Goal: Information Seeking & Learning: Learn about a topic

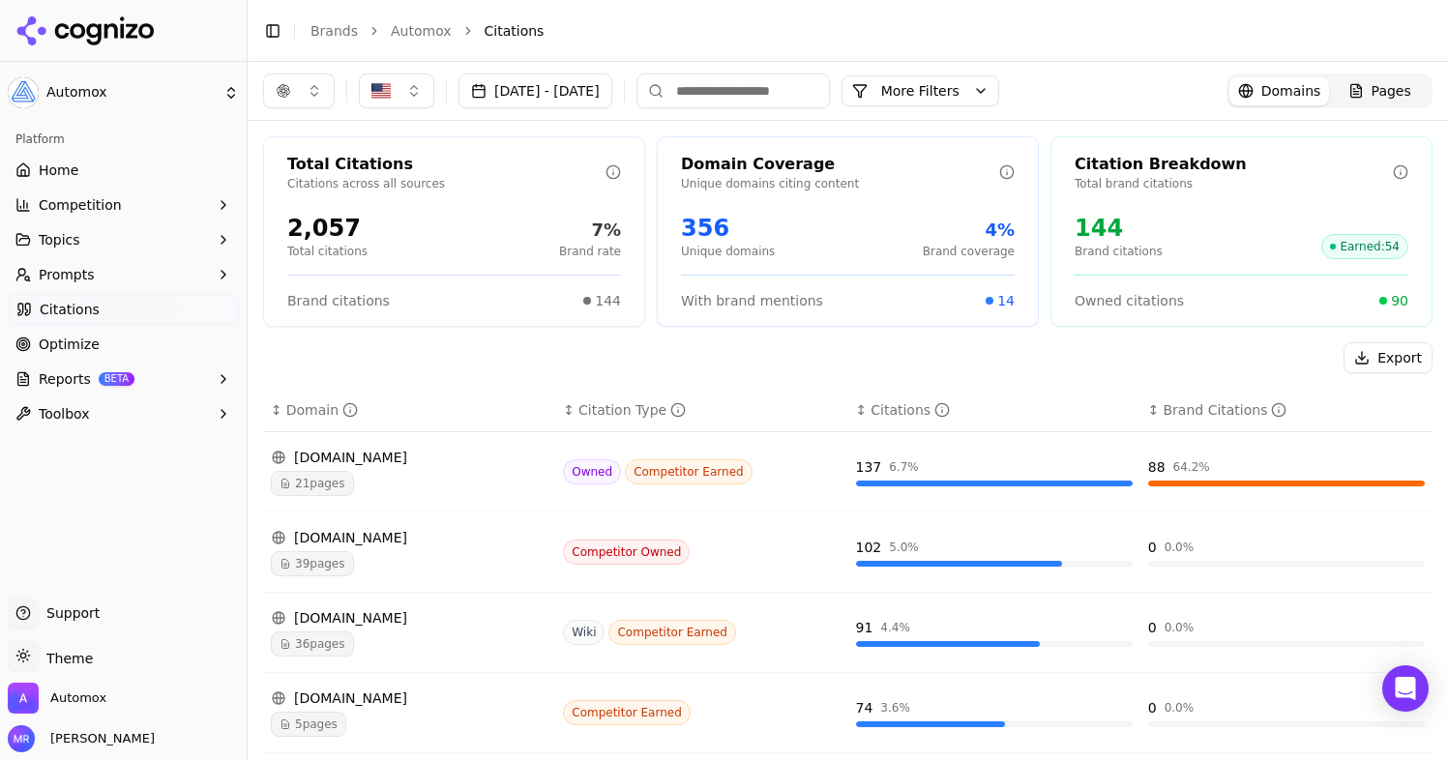
scroll to position [537, 0]
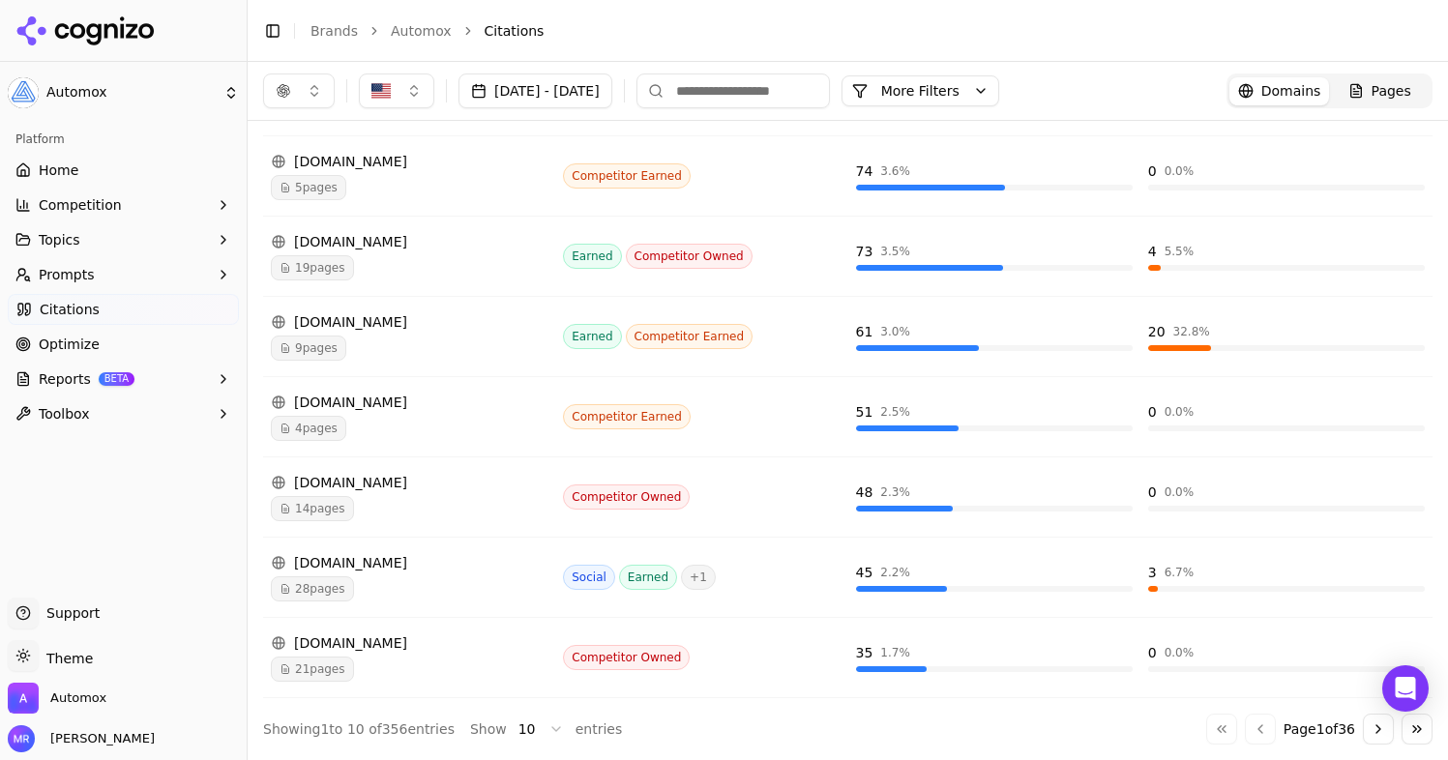
click at [75, 349] on span "Optimize" at bounding box center [69, 344] width 61 height 19
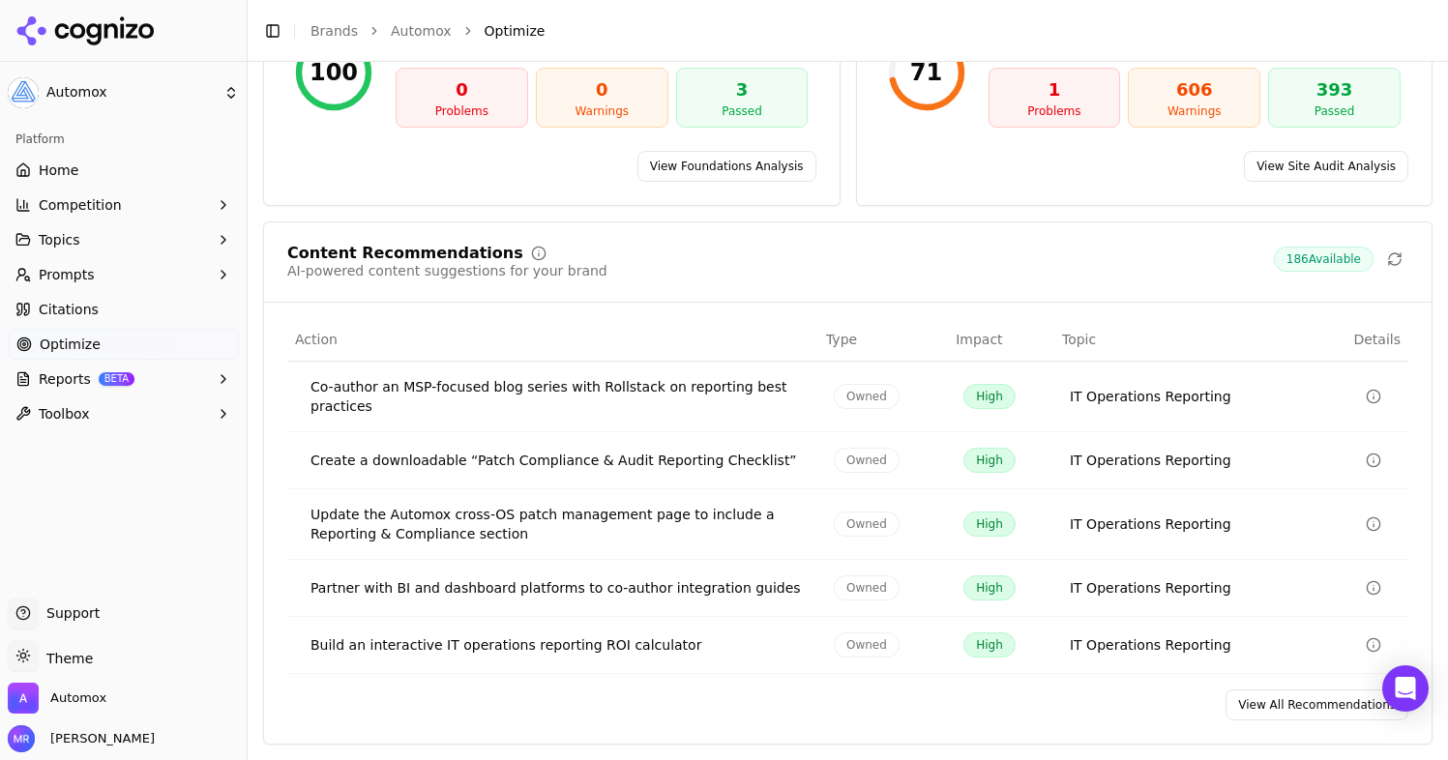
scroll to position [290, 0]
click at [1304, 706] on link "View All Recommendations" at bounding box center [1316, 705] width 183 height 31
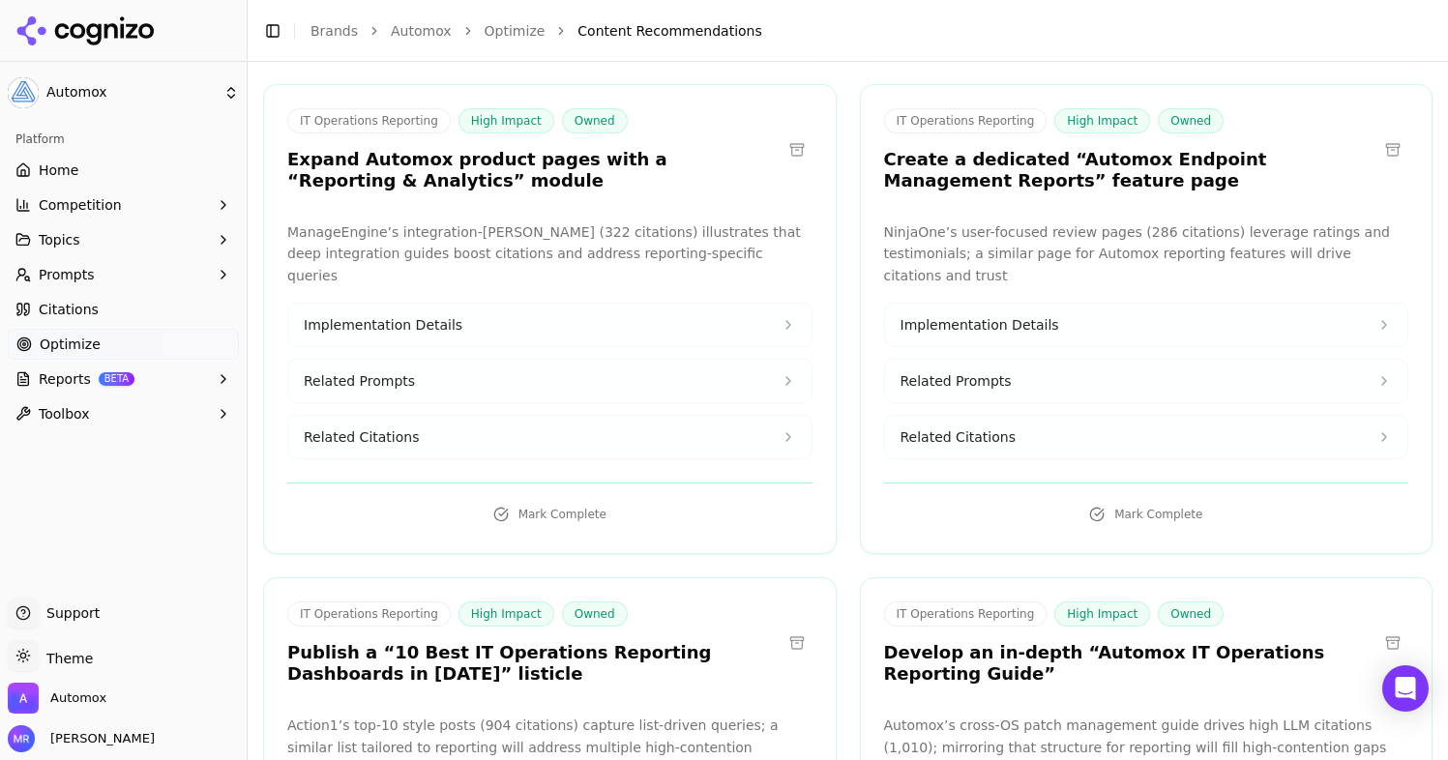
scroll to position [1798, 0]
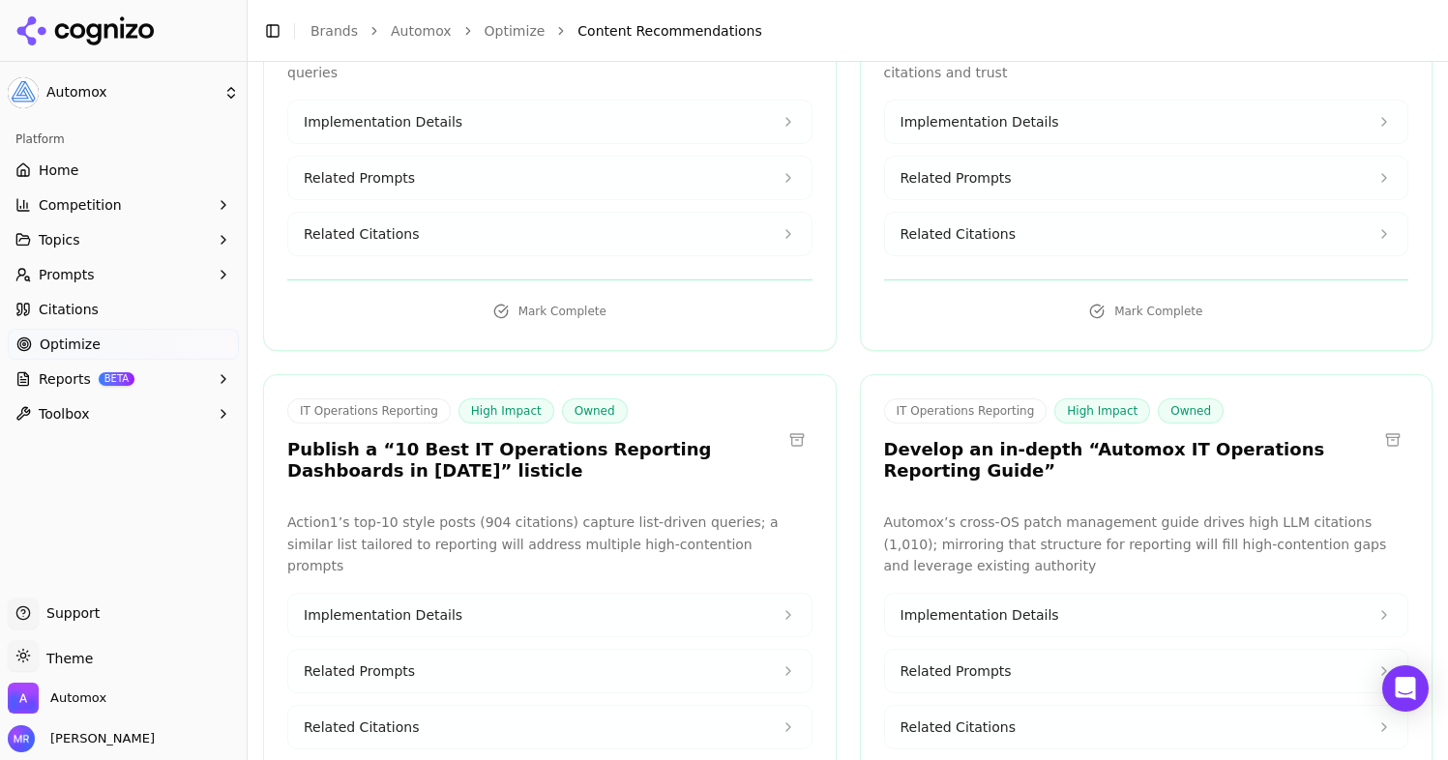
click at [746, 594] on button "Implementation Details" at bounding box center [549, 615] width 523 height 43
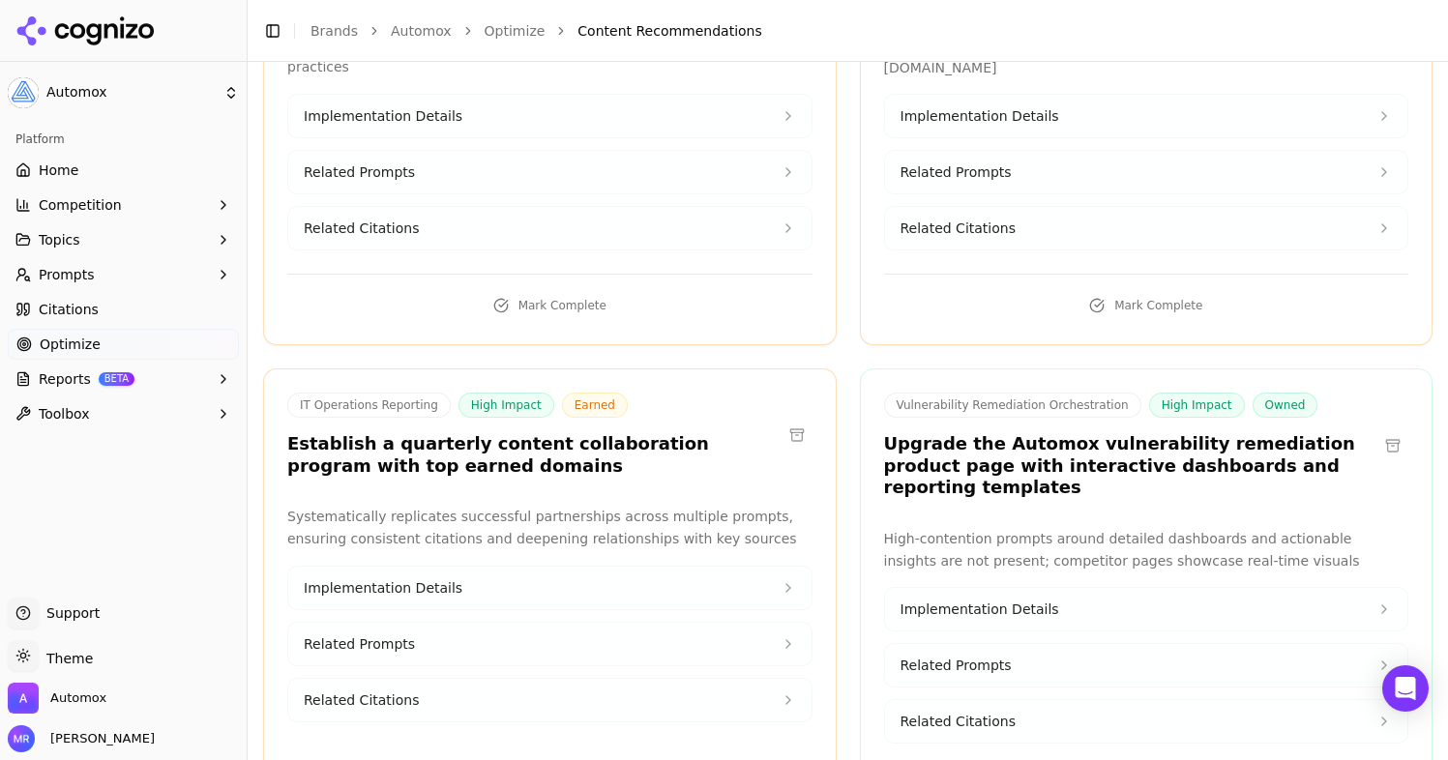
scroll to position [3869, 0]
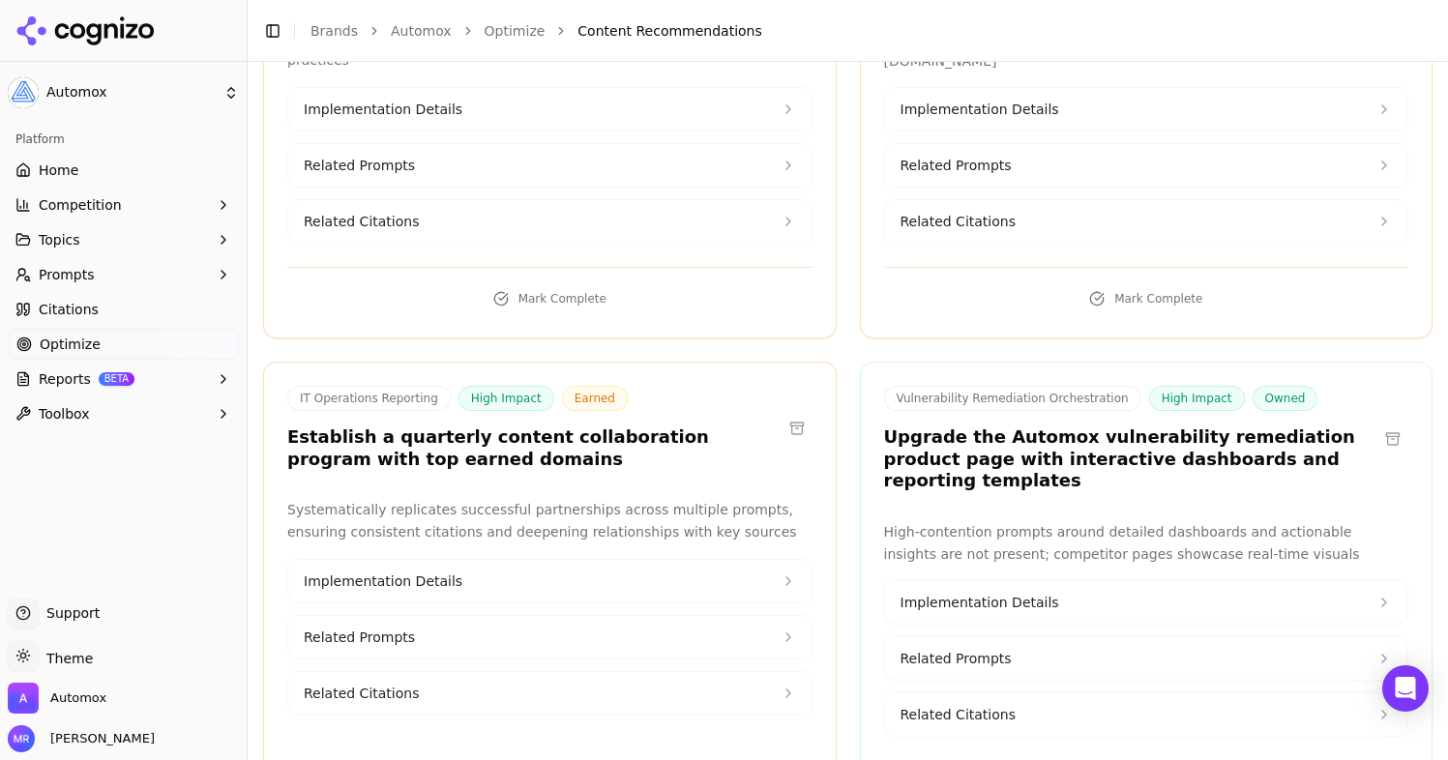
click at [758, 560] on button "Implementation Details" at bounding box center [549, 581] width 523 height 43
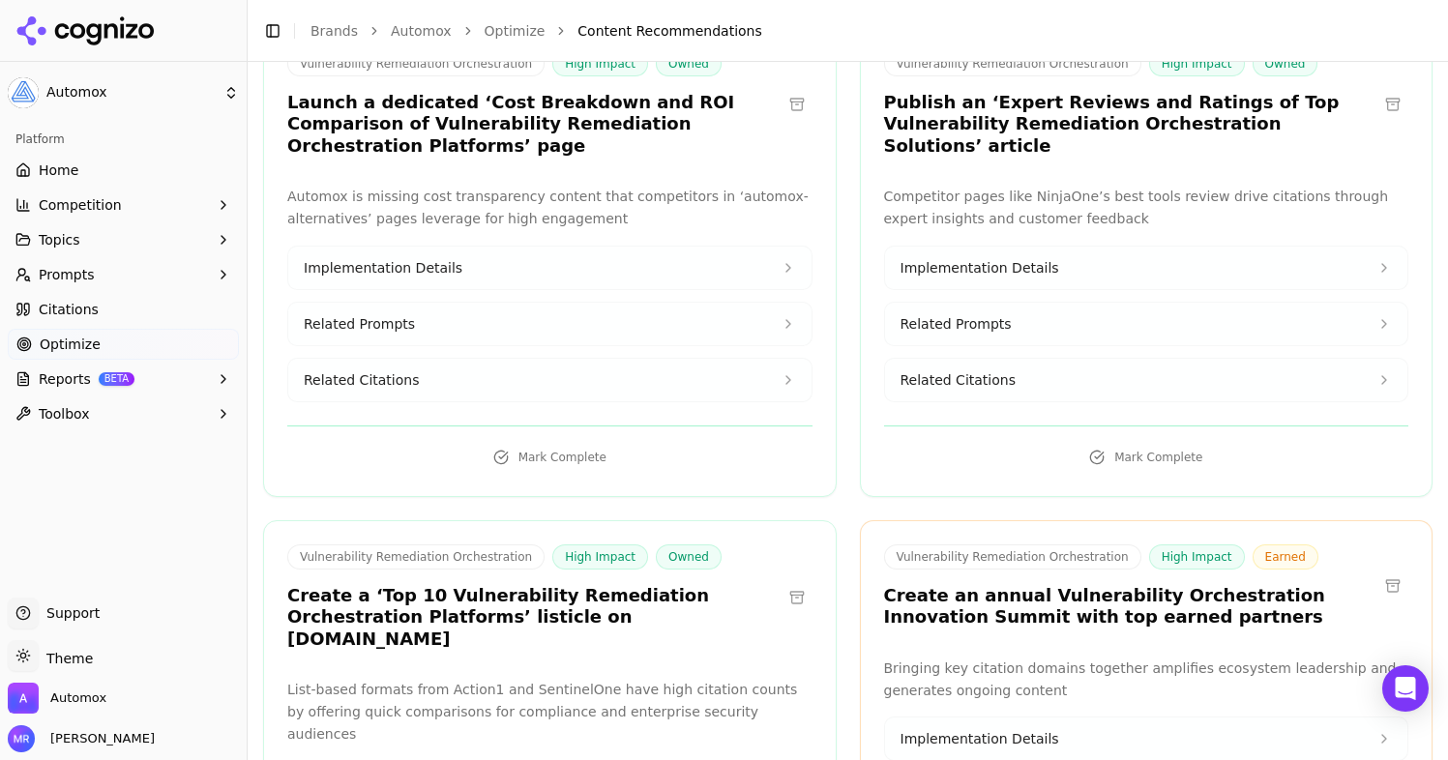
scroll to position [6260, 0]
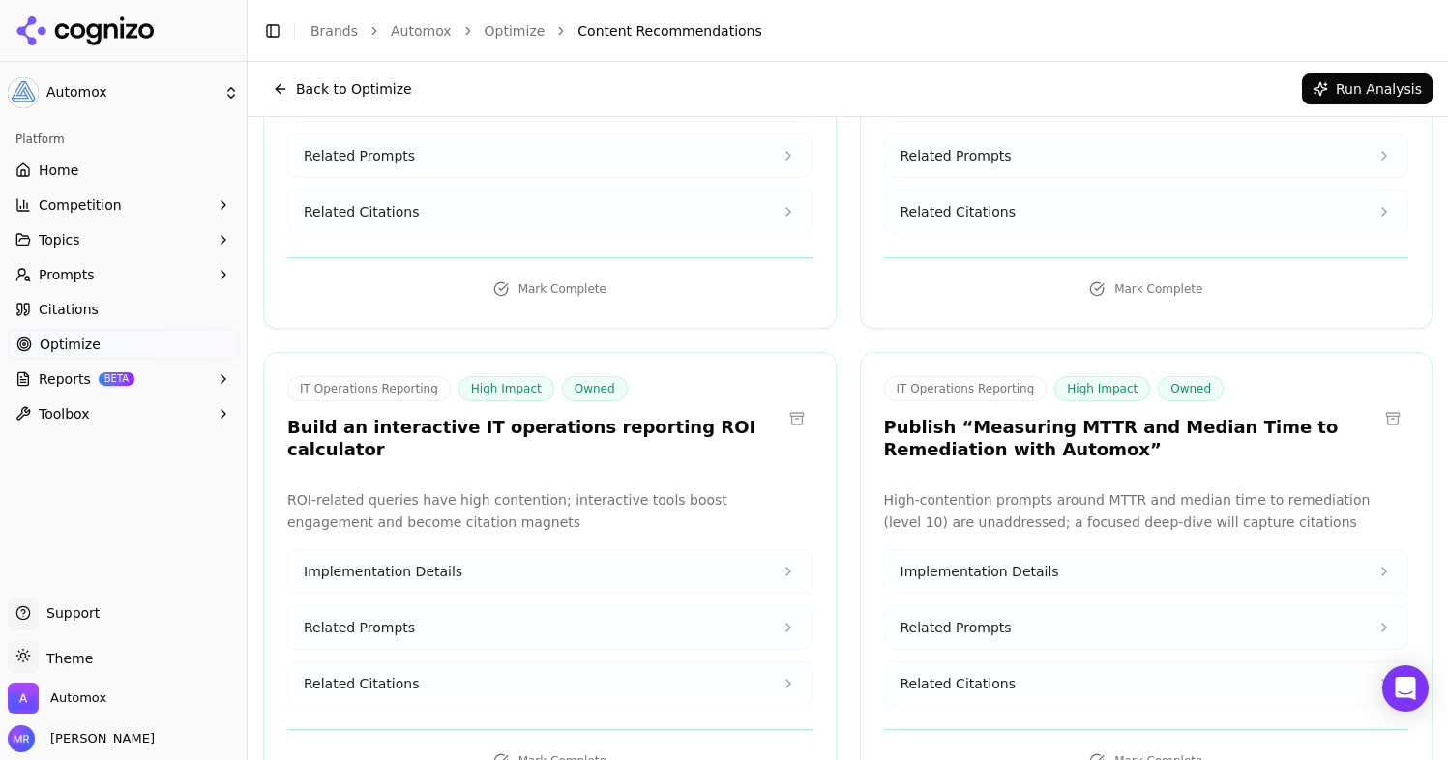
scroll to position [0, 0]
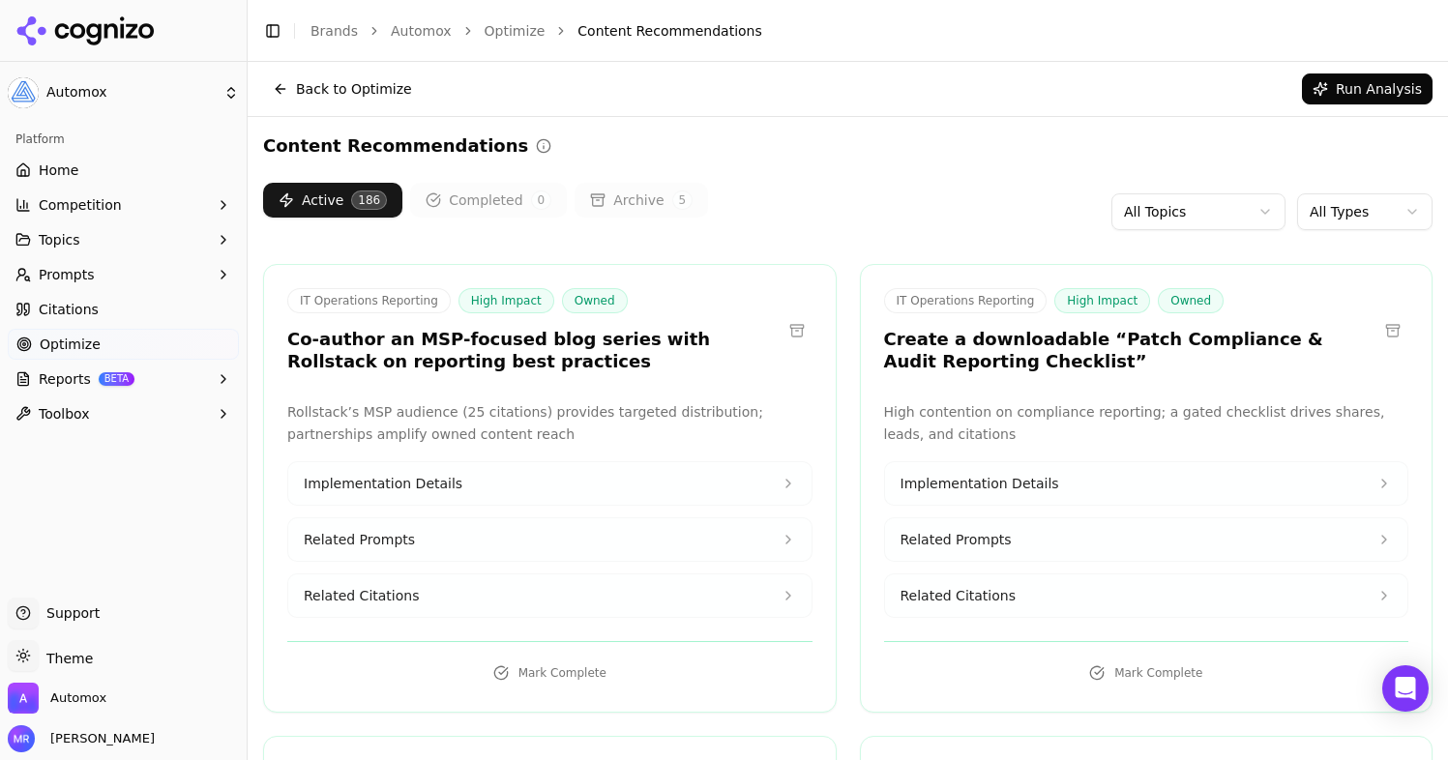
click at [1205, 222] on html "Automox Platform Home Competition Topics Prompts Citations Optimize Reports BET…" at bounding box center [724, 380] width 1448 height 760
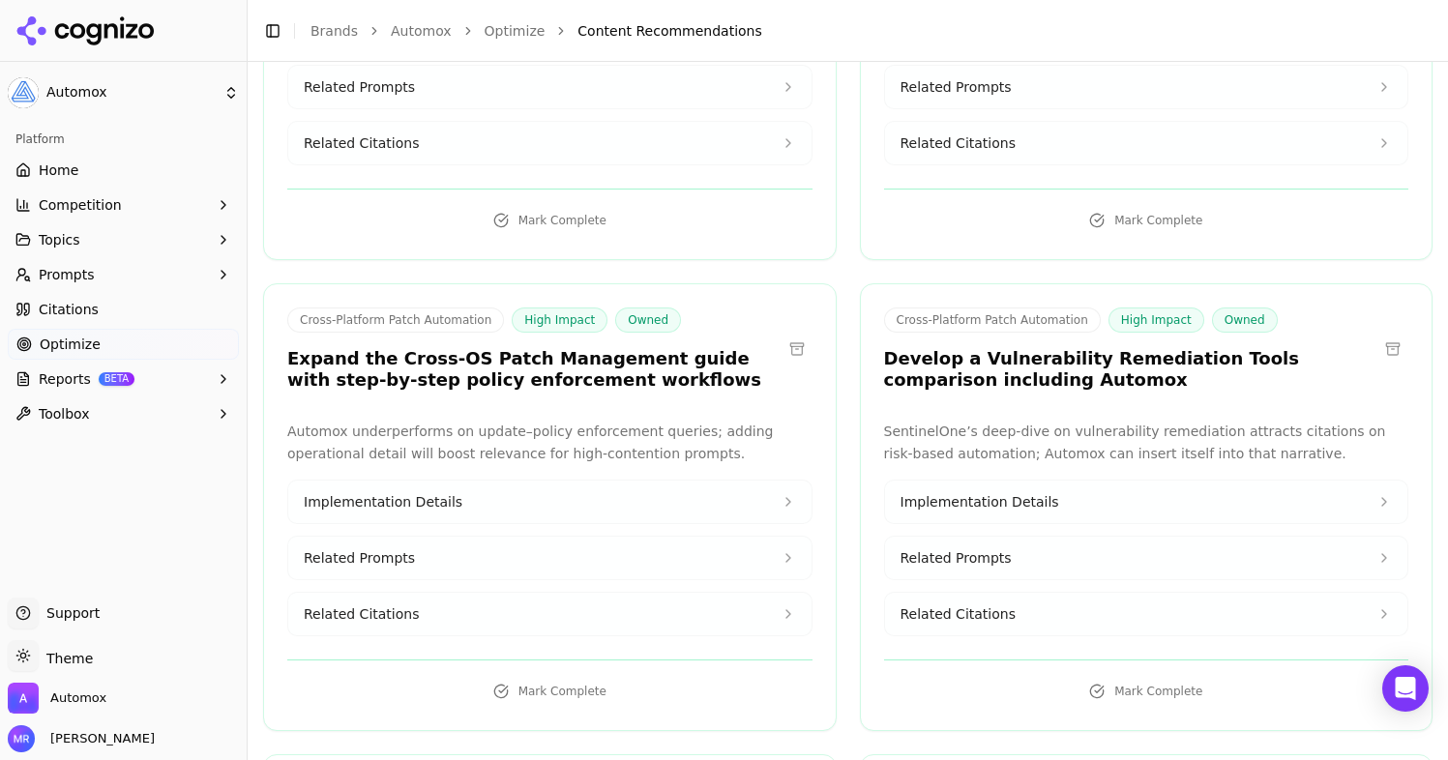
scroll to position [944, 0]
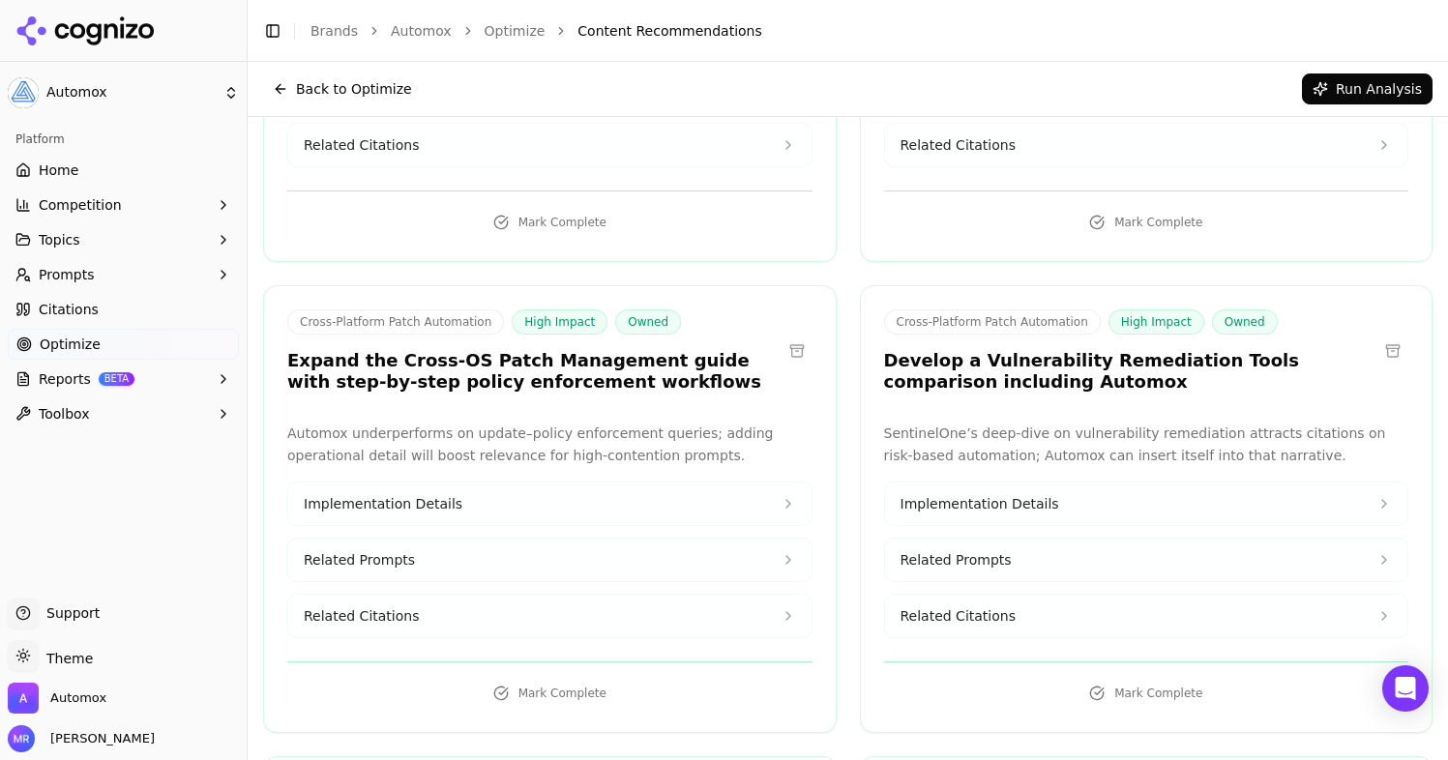
click at [942, 594] on div "Related Citations" at bounding box center [1146, 616] width 525 height 44
click at [942, 595] on button "Related Citations" at bounding box center [1146, 616] width 523 height 43
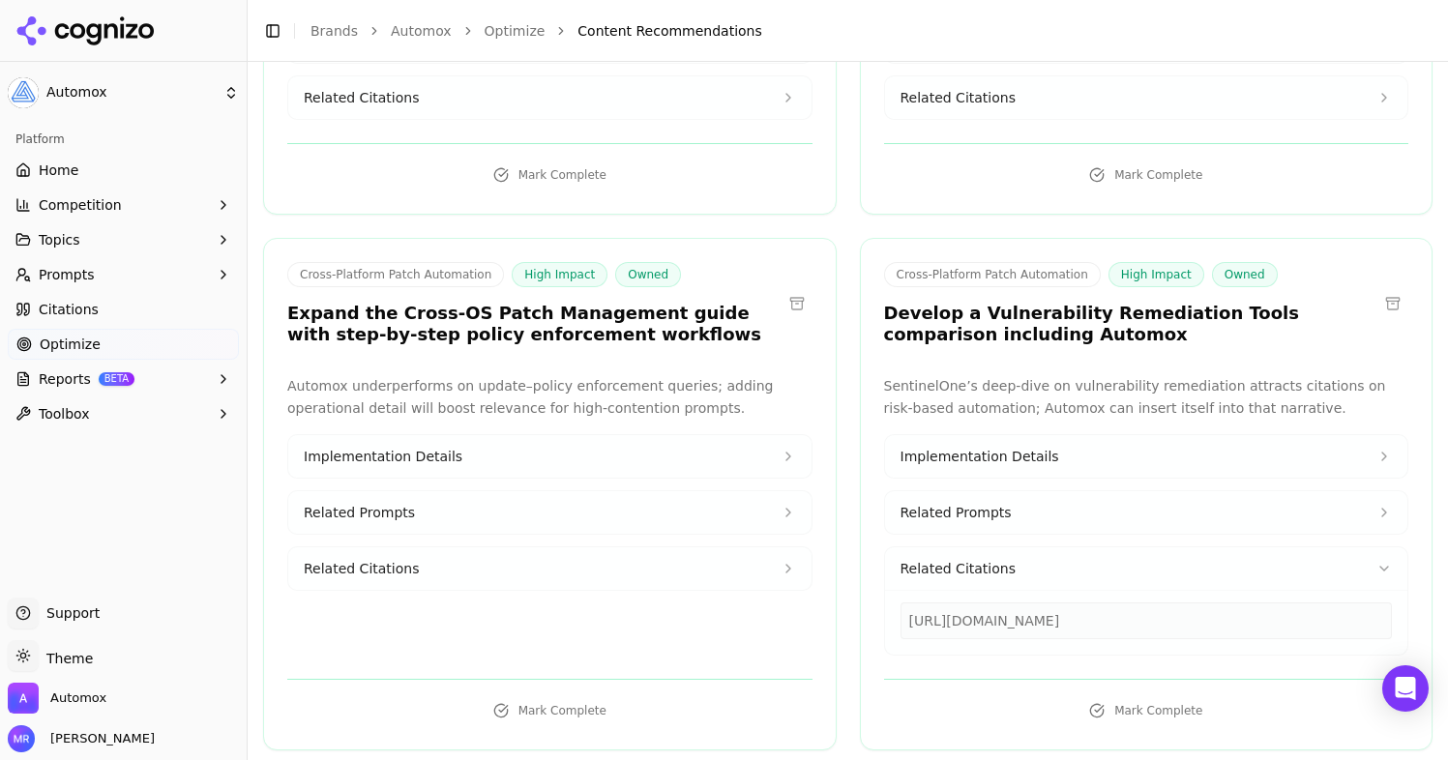
click at [989, 605] on div "[URL][DOMAIN_NAME]" at bounding box center [1146, 620] width 492 height 37
copy div "[URL][DOMAIN_NAME]"
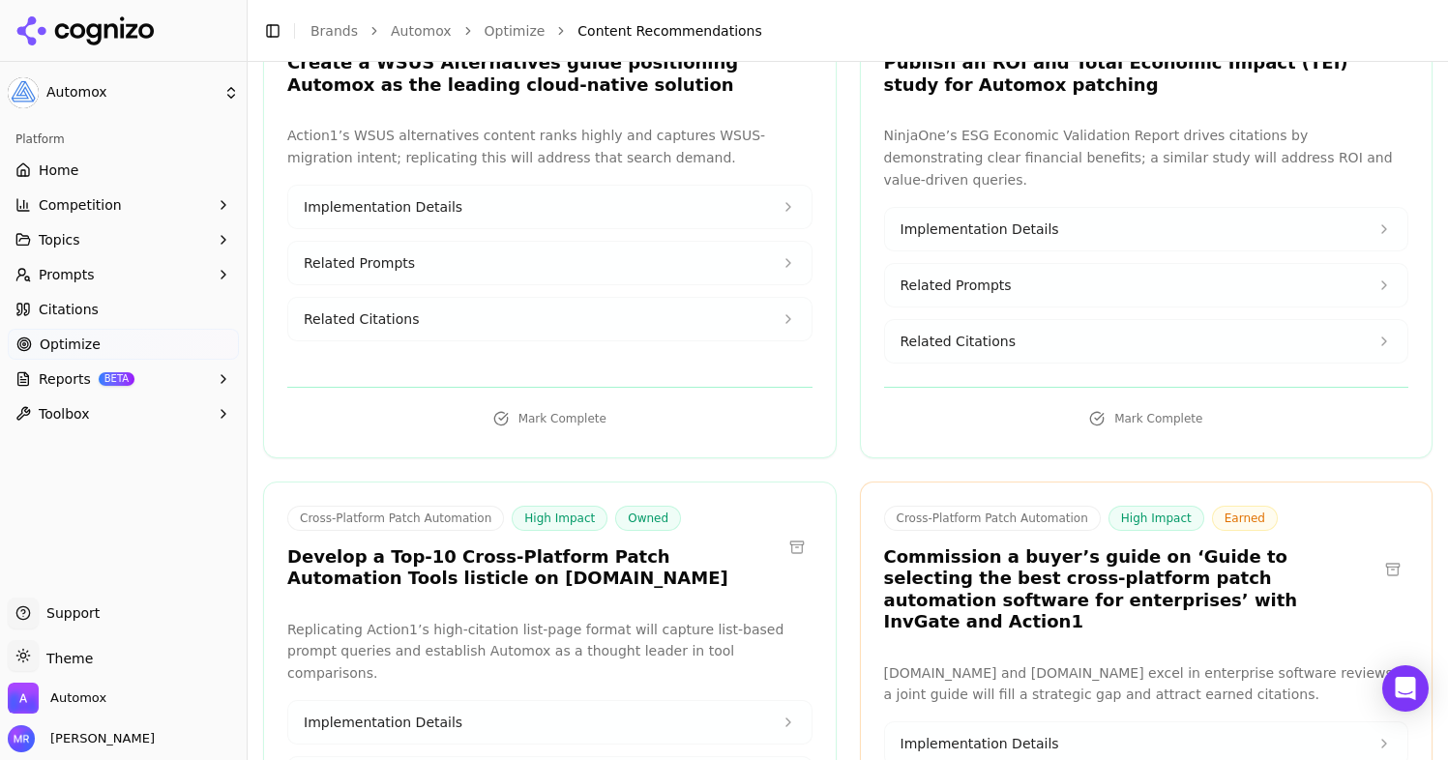
scroll to position [1941, 0]
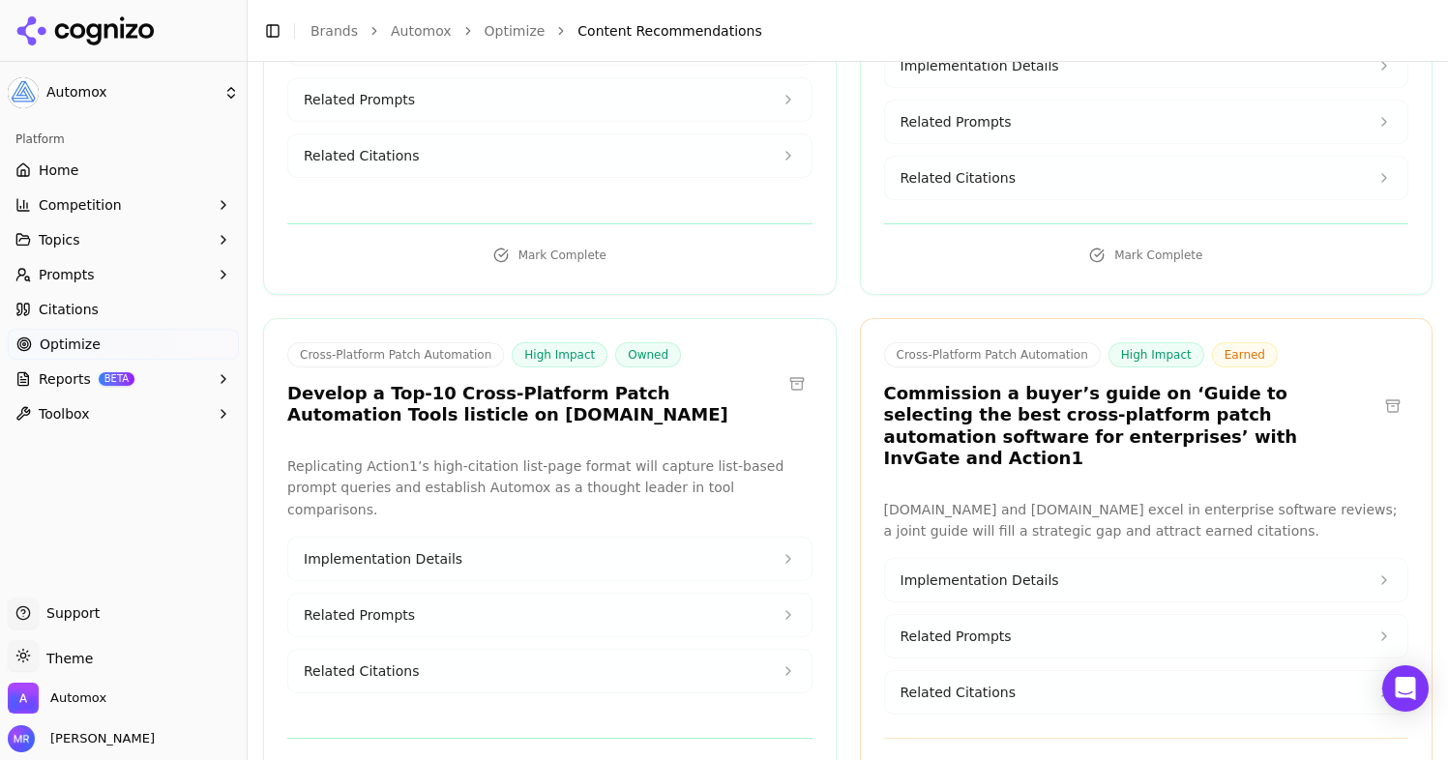
click at [752, 650] on button "Related Citations" at bounding box center [549, 671] width 523 height 43
click at [638, 705] on div "[URL][DOMAIN_NAME]" at bounding box center [550, 723] width 492 height 37
copy div "[URL][DOMAIN_NAME]"
